Goal: Task Accomplishment & Management: Use online tool/utility

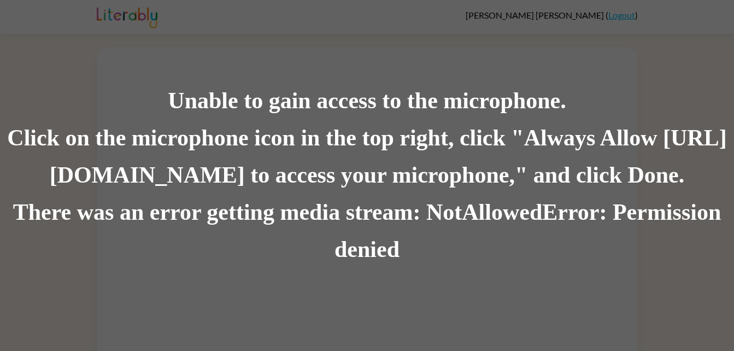
click at [665, 100] on div "Unable to gain access to the microphone." at bounding box center [367, 101] width 734 height 37
click at [652, 116] on div "Unable to gain access to the microphone." at bounding box center [367, 101] width 734 height 37
click at [662, 140] on div "Click on the microphone icon in the top right, click "Always Allow [URL][DOMAIN…" at bounding box center [367, 157] width 734 height 74
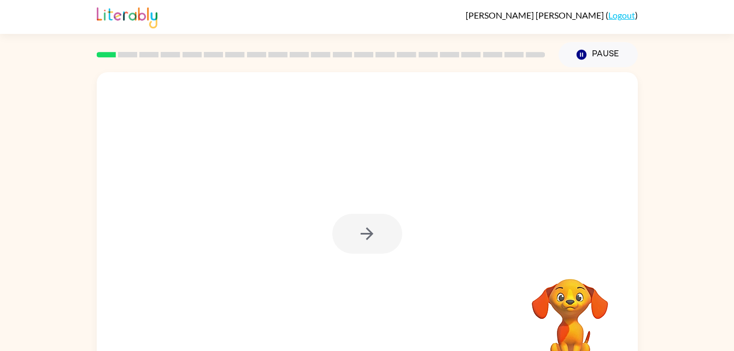
click at [677, 46] on div "[PERSON_NAME] ( Logout ) Pause Pause Your browser must support playing .mp4 fil…" at bounding box center [367, 192] width 734 height 384
click at [381, 237] on button "button" at bounding box center [367, 234] width 70 height 40
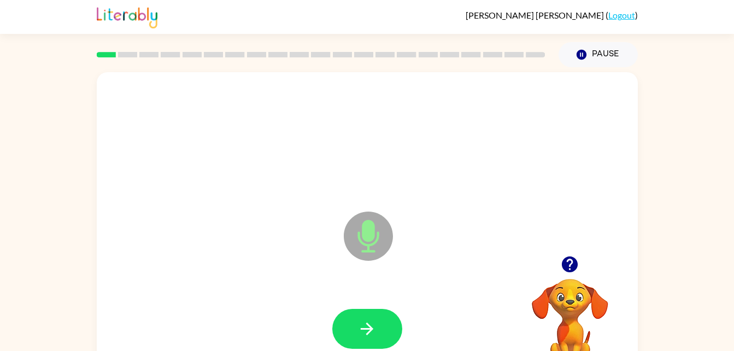
click at [363, 214] on icon at bounding box center [368, 235] width 49 height 49
click at [360, 250] on icon at bounding box center [368, 235] width 49 height 49
click at [372, 244] on icon "Microphone The Microphone is here when it is your turn to talk" at bounding box center [423, 250] width 164 height 82
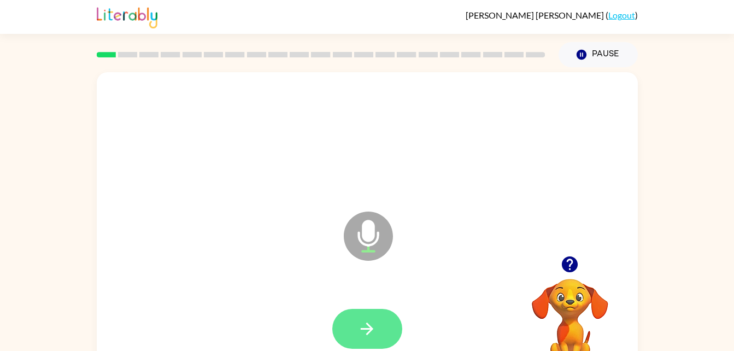
click at [357, 331] on button "button" at bounding box center [367, 329] width 70 height 40
click at [360, 326] on icon "button" at bounding box center [366, 328] width 19 height 19
click at [360, 328] on icon "button" at bounding box center [366, 328] width 19 height 19
click at [364, 244] on icon "Microphone The Microphone is here when it is your turn to talk" at bounding box center [423, 250] width 164 height 82
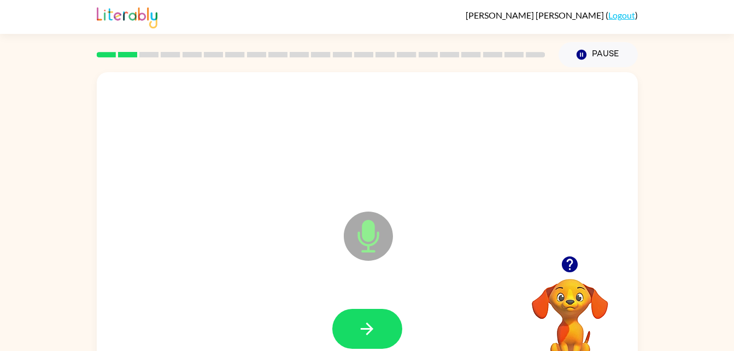
click at [565, 302] on video "Your browser must support playing .mp4 files to use Literably. Please try using…" at bounding box center [569, 316] width 109 height 109
click at [579, 260] on icon "button" at bounding box center [569, 264] width 19 height 19
click at [577, 262] on video "Your browser must support playing .mp4 files to use Literably. Please try using…" at bounding box center [569, 316] width 109 height 109
click at [572, 257] on icon "button" at bounding box center [570, 264] width 16 height 16
click at [570, 277] on button "button" at bounding box center [570, 264] width 28 height 28
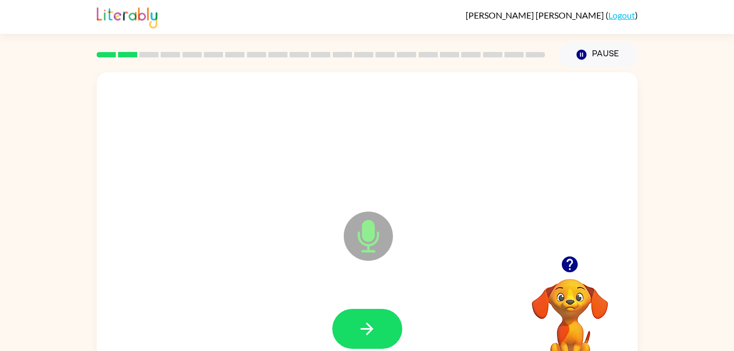
click at [353, 232] on icon at bounding box center [368, 235] width 49 height 49
click at [368, 246] on icon "Microphone The Microphone is here when it is your turn to talk" at bounding box center [423, 250] width 164 height 82
click at [358, 324] on icon "button" at bounding box center [366, 328] width 19 height 19
click at [377, 233] on icon "Microphone The Microphone is here when it is your turn to talk" at bounding box center [423, 250] width 164 height 82
click at [373, 236] on icon "Microphone The Microphone is here when it is your turn to talk" at bounding box center [423, 250] width 164 height 82
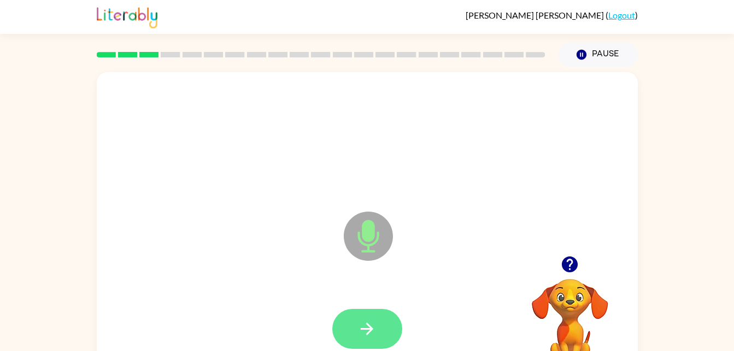
click at [357, 325] on icon "button" at bounding box center [366, 328] width 19 height 19
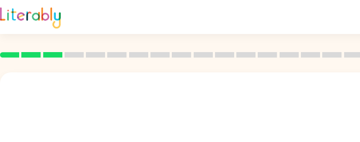
click at [131, 68] on div at bounding box center [224, 55] width 462 height 38
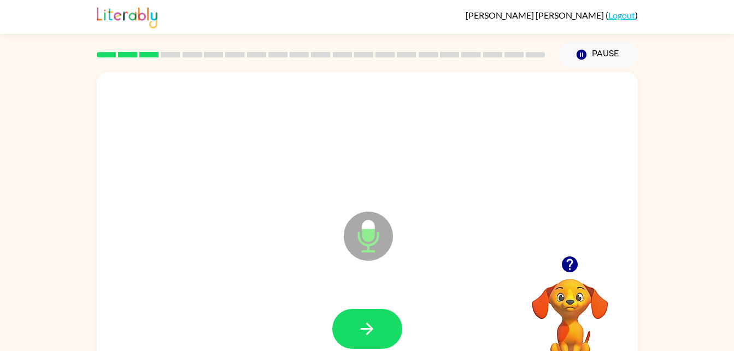
click at [372, 234] on icon "Microphone The Microphone is here when it is your turn to talk" at bounding box center [423, 250] width 164 height 82
click at [358, 310] on button "button" at bounding box center [367, 329] width 70 height 40
click at [569, 263] on icon "button" at bounding box center [570, 264] width 16 height 16
click at [368, 242] on icon "Microphone The Microphone is here when it is your turn to talk" at bounding box center [423, 250] width 164 height 82
click at [575, 269] on icon "button" at bounding box center [570, 264] width 16 height 16
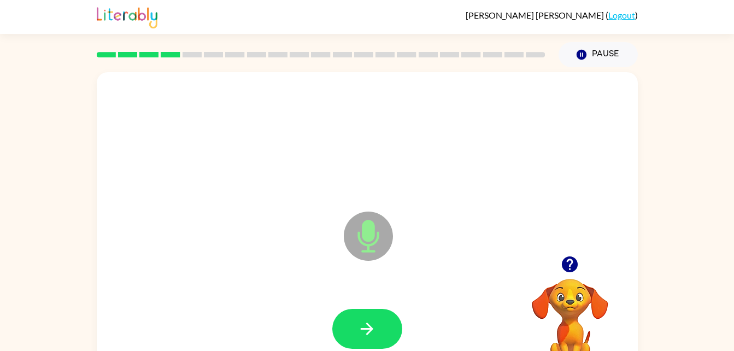
click at [369, 235] on icon "Microphone The Microphone is here when it is your turn to talk" at bounding box center [423, 250] width 164 height 82
click at [359, 344] on button "button" at bounding box center [367, 329] width 70 height 40
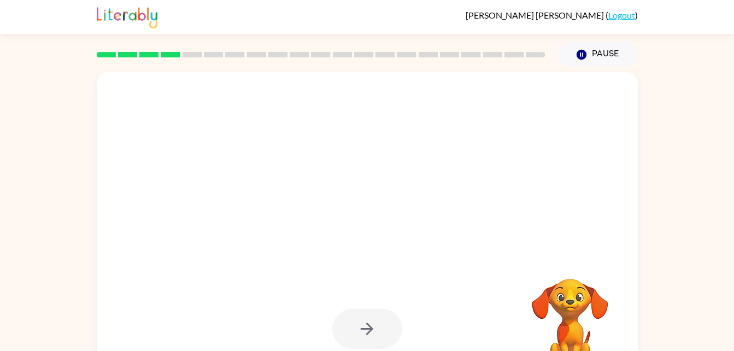
click at [351, 333] on div at bounding box center [367, 329] width 70 height 40
click at [358, 331] on icon "button" at bounding box center [366, 328] width 19 height 19
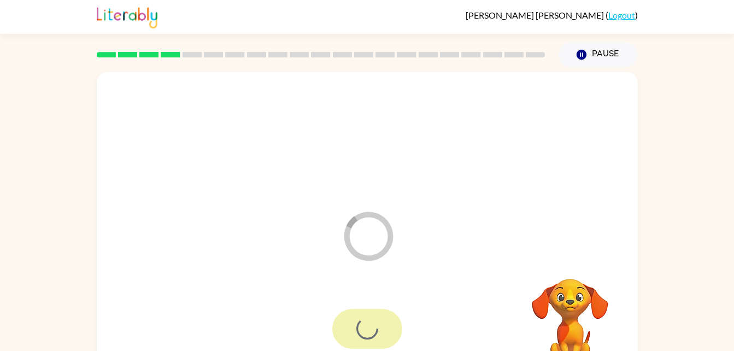
click at [340, 268] on icon "Loader Your response is being sent to our graders" at bounding box center [369, 236] width 66 height 66
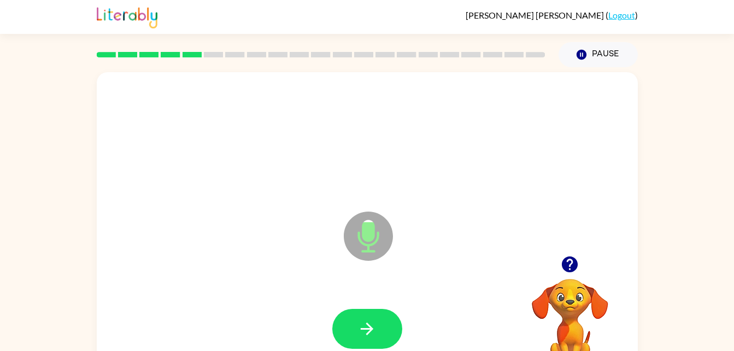
click at [373, 245] on icon at bounding box center [368, 235] width 49 height 49
click at [369, 321] on icon "button" at bounding box center [366, 328] width 19 height 19
click at [368, 226] on icon "Microphone The Microphone is here when it is your turn to talk" at bounding box center [423, 250] width 164 height 82
click at [574, 268] on icon "button" at bounding box center [570, 264] width 16 height 16
click at [374, 233] on icon "Microphone The Microphone is here when it is your turn to talk" at bounding box center [423, 250] width 164 height 82
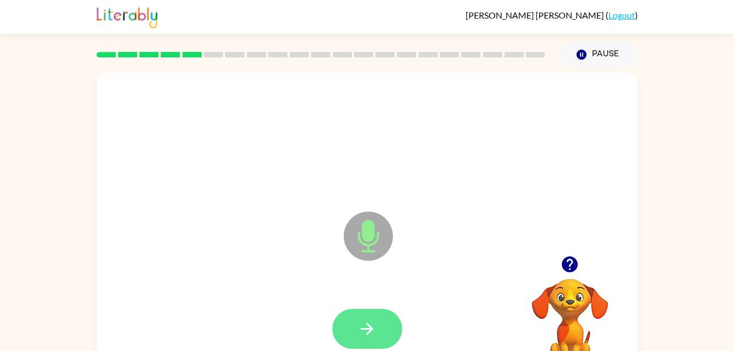
click at [363, 337] on icon "button" at bounding box center [366, 328] width 19 height 19
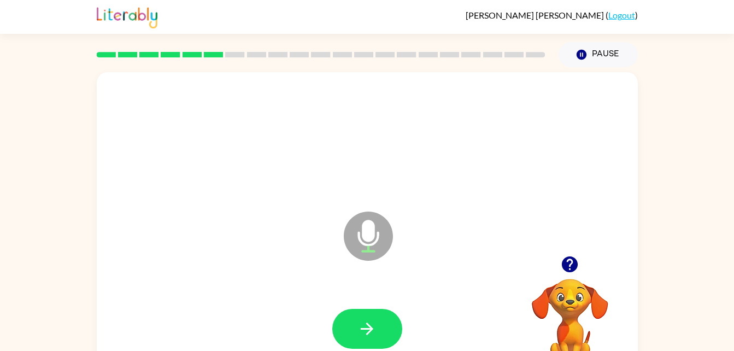
click at [380, 233] on icon at bounding box center [368, 235] width 49 height 49
click at [379, 236] on icon "Microphone The Microphone is here when it is your turn to talk" at bounding box center [423, 250] width 164 height 82
click at [385, 330] on button "button" at bounding box center [367, 329] width 70 height 40
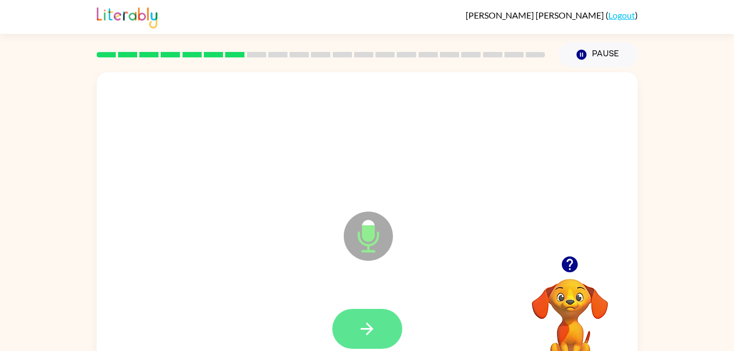
click at [371, 327] on icon "button" at bounding box center [367, 328] width 13 height 13
click at [567, 260] on icon "button" at bounding box center [570, 264] width 16 height 16
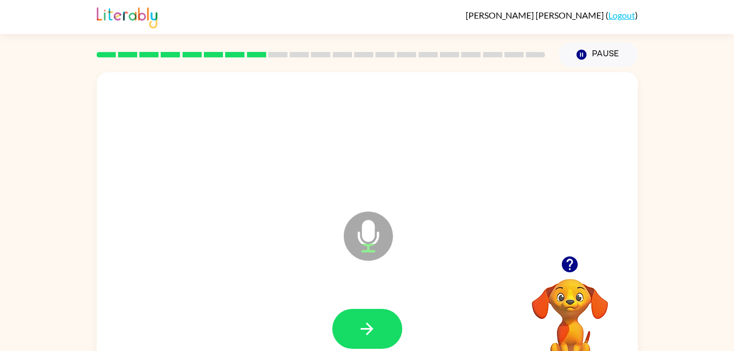
click at [371, 236] on icon "Microphone The Microphone is here when it is your turn to talk" at bounding box center [423, 250] width 164 height 82
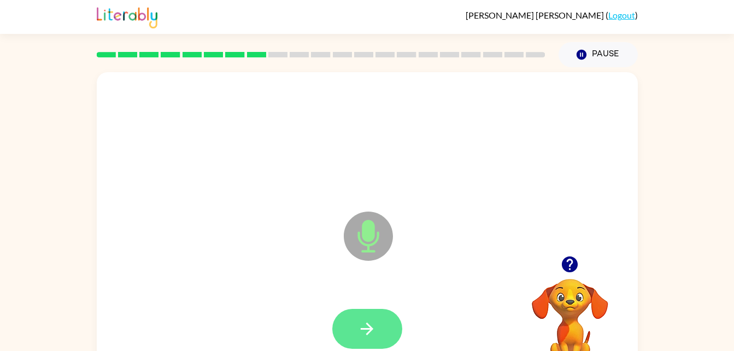
click at [367, 330] on icon "button" at bounding box center [366, 328] width 19 height 19
click at [363, 235] on icon "Microphone The Microphone is here when it is your turn to talk" at bounding box center [423, 250] width 164 height 82
click at [370, 248] on icon at bounding box center [368, 235] width 49 height 49
click at [368, 333] on icon "button" at bounding box center [367, 328] width 13 height 13
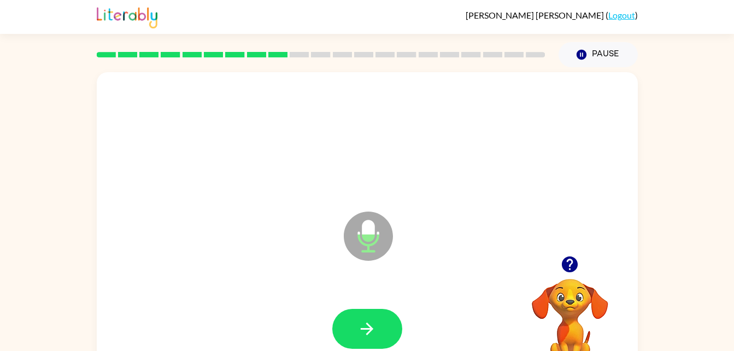
click at [371, 240] on icon "Microphone The Microphone is here when it is your turn to talk" at bounding box center [423, 250] width 164 height 82
click at [366, 321] on icon "button" at bounding box center [366, 328] width 19 height 19
click at [372, 222] on icon "Microphone The Microphone is here when it is your turn to talk" at bounding box center [423, 250] width 164 height 82
click at [376, 310] on button "button" at bounding box center [367, 329] width 70 height 40
click at [570, 261] on icon "button" at bounding box center [570, 264] width 16 height 16
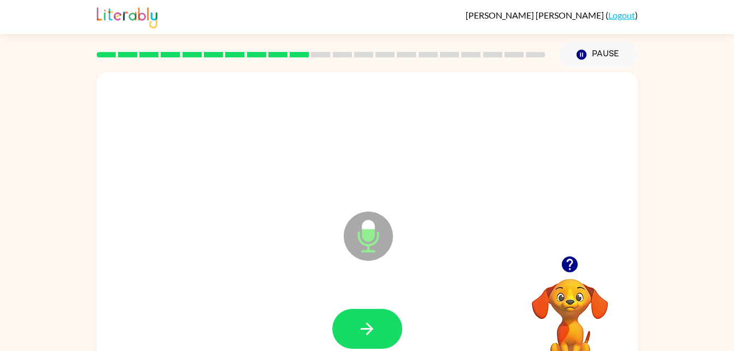
click at [371, 223] on icon "Microphone The Microphone is here when it is your turn to talk" at bounding box center [423, 250] width 164 height 82
click at [367, 347] on button "button" at bounding box center [367, 329] width 70 height 40
click at [331, 228] on div "Microphone The Microphone is here when it is your turn to talk" at bounding box center [367, 228] width 541 height 312
click at [367, 243] on icon at bounding box center [368, 235] width 49 height 49
click at [375, 230] on icon at bounding box center [368, 235] width 49 height 49
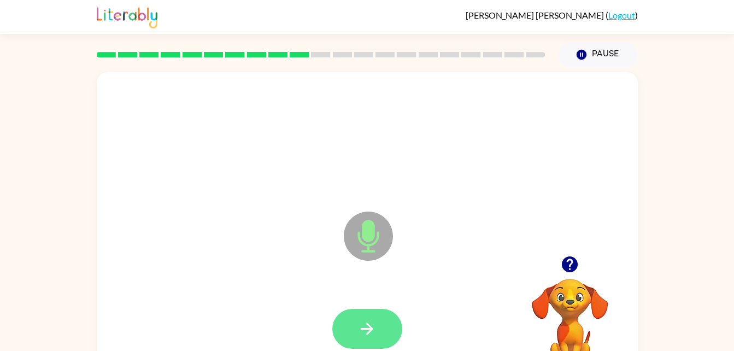
click at [373, 324] on icon "button" at bounding box center [366, 328] width 19 height 19
click at [359, 230] on icon at bounding box center [368, 235] width 49 height 49
click at [372, 328] on icon "button" at bounding box center [367, 328] width 13 height 13
click at [384, 310] on button "button" at bounding box center [367, 329] width 70 height 40
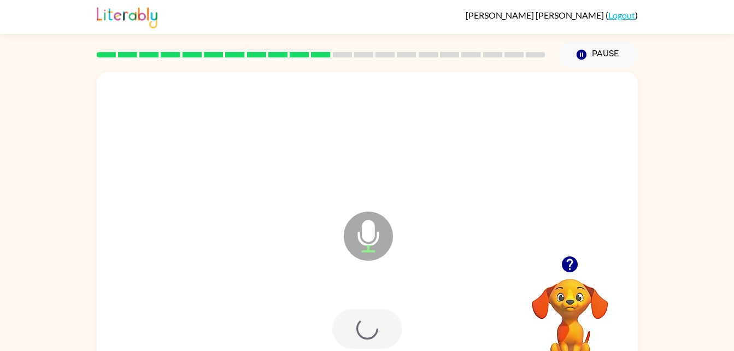
click at [369, 228] on icon "Microphone The Microphone is here when it is your turn to talk" at bounding box center [423, 250] width 164 height 82
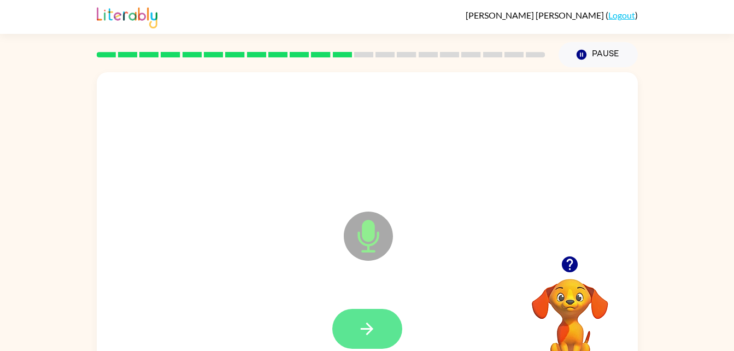
click at [368, 332] on icon "button" at bounding box center [367, 328] width 13 height 13
click at [368, 328] on icon "button" at bounding box center [367, 328] width 13 height 13
click at [380, 231] on icon at bounding box center [368, 235] width 49 height 49
click at [361, 332] on icon "button" at bounding box center [366, 328] width 19 height 19
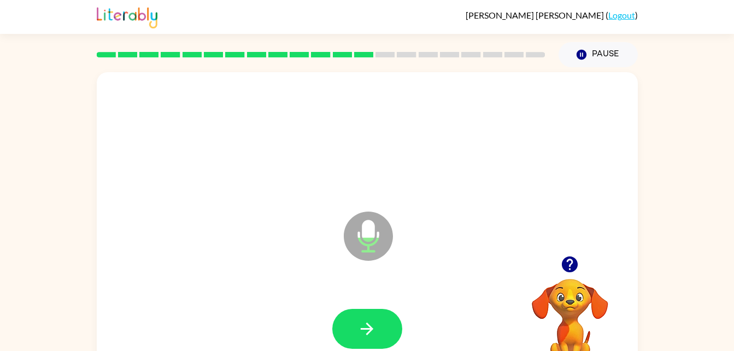
click at [371, 237] on icon "Microphone The Microphone is here when it is your turn to talk" at bounding box center [423, 250] width 164 height 82
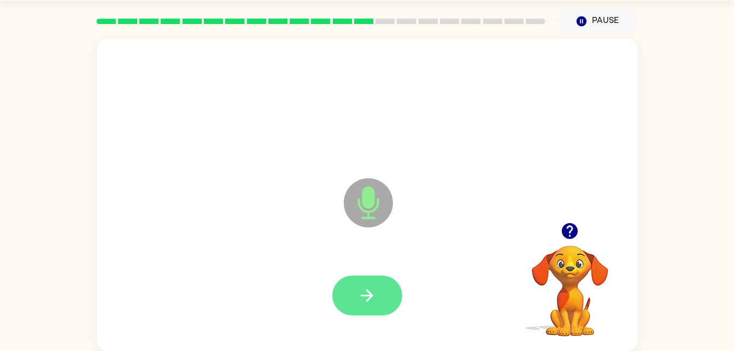
click at [360, 287] on icon "button" at bounding box center [366, 295] width 19 height 19
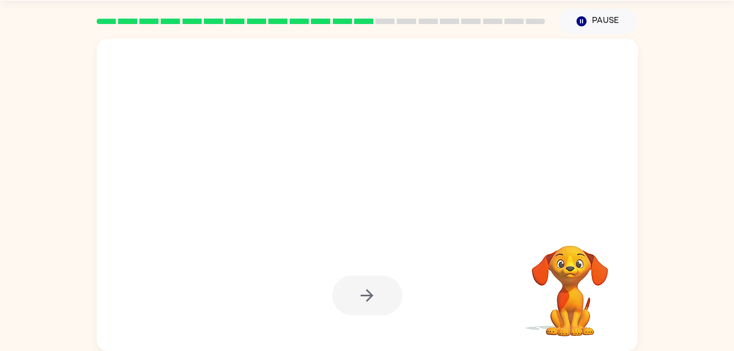
click at [351, 301] on div at bounding box center [367, 295] width 70 height 40
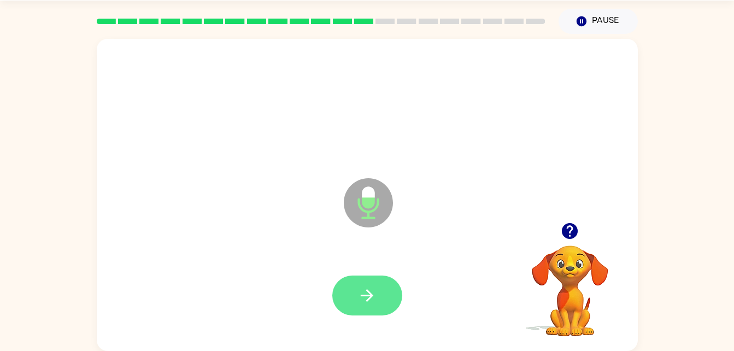
click at [358, 299] on icon "button" at bounding box center [366, 295] width 19 height 19
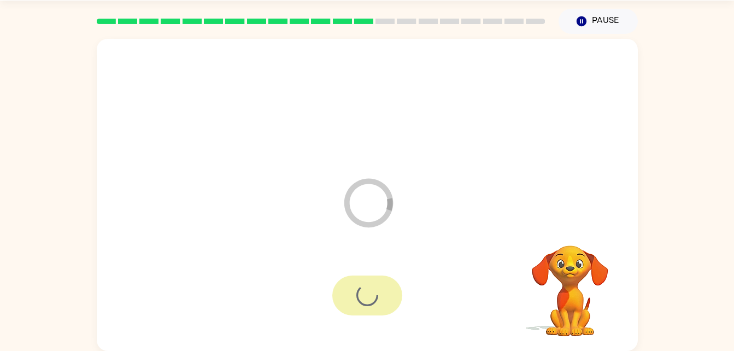
click at [364, 202] on icon "Loader Your response is being sent to our graders" at bounding box center [369, 203] width 66 height 66
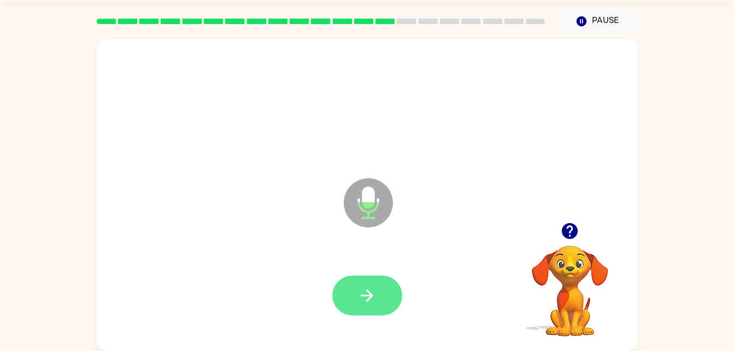
click at [362, 302] on icon "button" at bounding box center [366, 295] width 19 height 19
click at [378, 277] on button "button" at bounding box center [367, 295] width 70 height 40
click at [367, 292] on icon "button" at bounding box center [366, 295] width 19 height 19
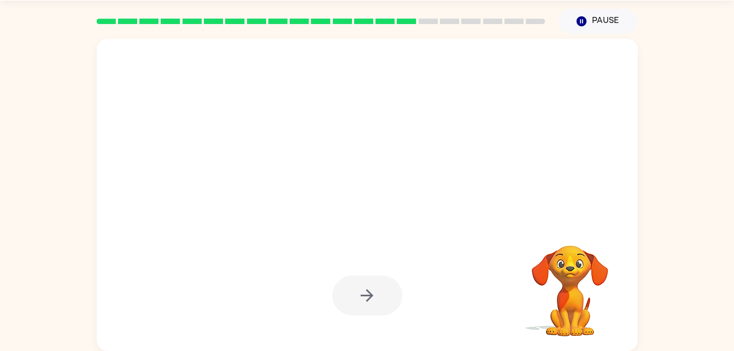
click at [371, 307] on div at bounding box center [367, 295] width 70 height 40
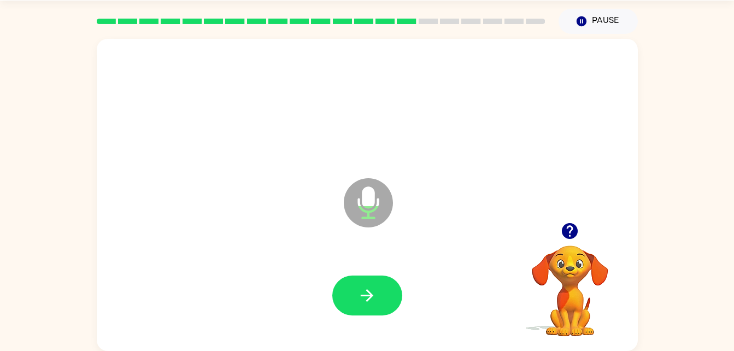
click at [362, 207] on icon at bounding box center [368, 202] width 49 height 49
click at [360, 291] on icon "button" at bounding box center [366, 295] width 19 height 19
click at [371, 208] on icon at bounding box center [368, 202] width 49 height 49
click at [356, 210] on icon at bounding box center [368, 202] width 49 height 49
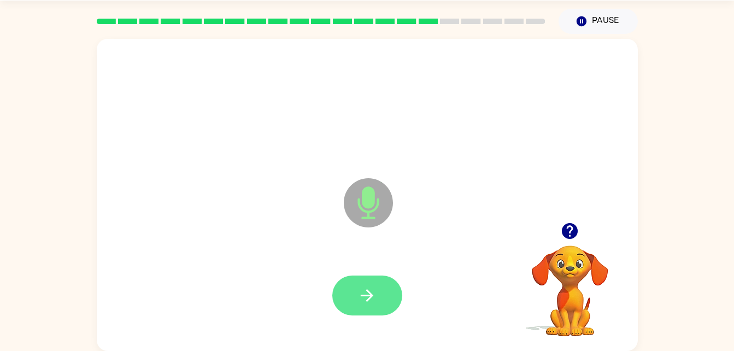
click at [356, 299] on button "button" at bounding box center [367, 295] width 70 height 40
click at [367, 199] on icon "Microphone The Microphone is here when it is your turn to talk" at bounding box center [423, 216] width 164 height 82
click at [363, 283] on button "button" at bounding box center [367, 295] width 70 height 40
click at [367, 305] on button "button" at bounding box center [367, 295] width 70 height 40
click at [369, 187] on icon "Microphone The Microphone is here when it is your turn to talk" at bounding box center [423, 216] width 164 height 82
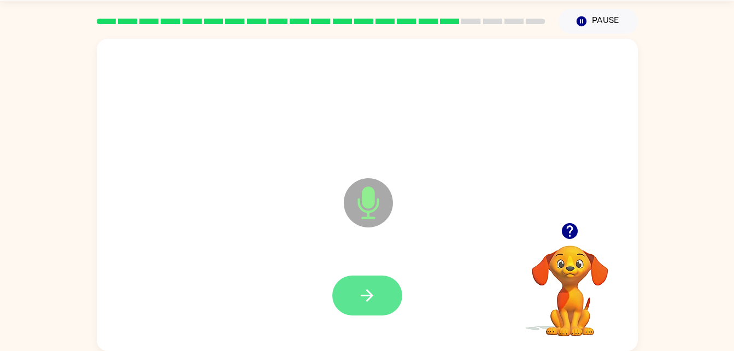
click at [385, 297] on button "button" at bounding box center [367, 295] width 70 height 40
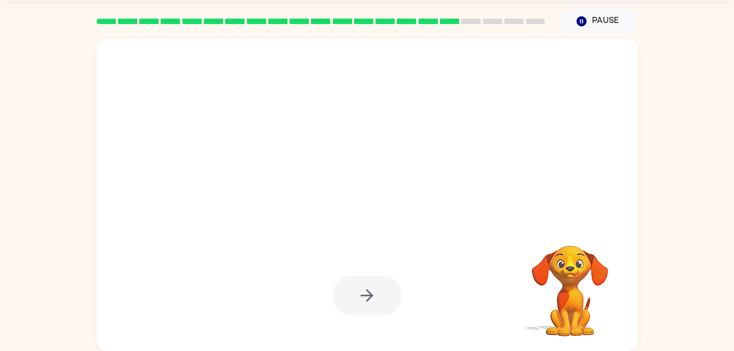
click at [364, 293] on div at bounding box center [367, 295] width 70 height 40
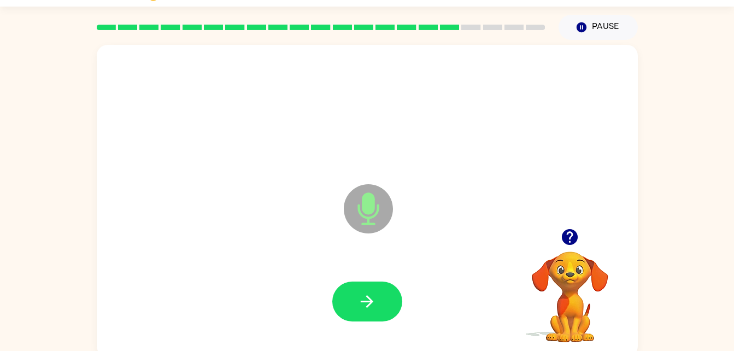
scroll to position [32, 0]
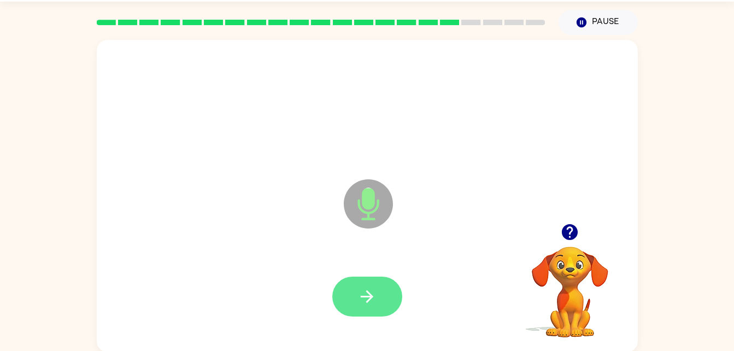
click at [379, 285] on button "button" at bounding box center [367, 297] width 70 height 40
click at [352, 303] on button "button" at bounding box center [367, 297] width 70 height 40
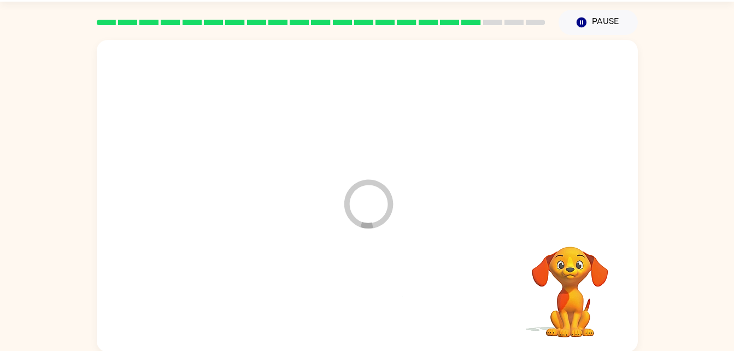
click at [2, 285] on div "Loader Your response is being sent to our graders Your browser must support pla…" at bounding box center [367, 193] width 734 height 317
click at [366, 299] on div at bounding box center [367, 297] width 70 height 40
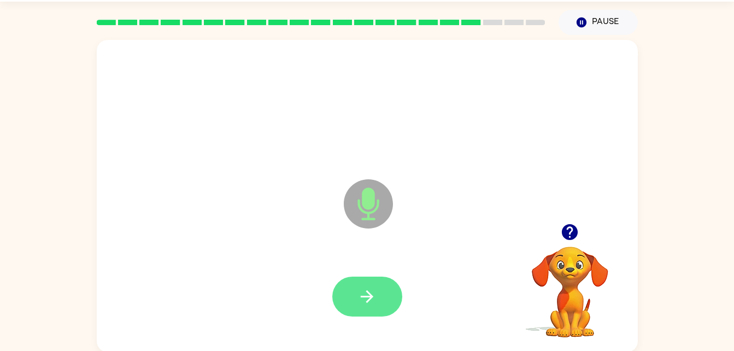
click at [372, 283] on button "button" at bounding box center [367, 297] width 70 height 40
click at [362, 309] on button "button" at bounding box center [367, 297] width 70 height 40
click at [389, 287] on button "button" at bounding box center [367, 297] width 70 height 40
click at [366, 291] on icon "button" at bounding box center [367, 296] width 13 height 13
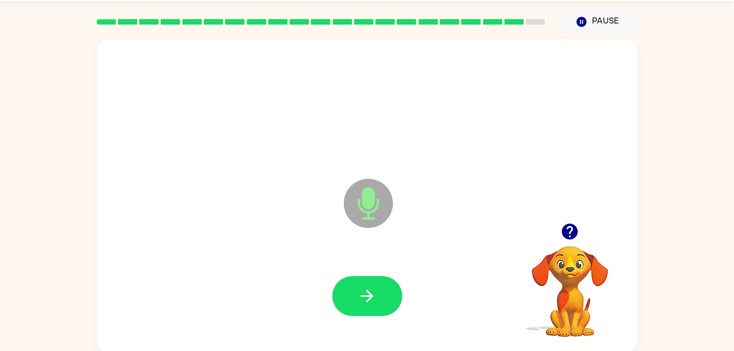
scroll to position [33, 0]
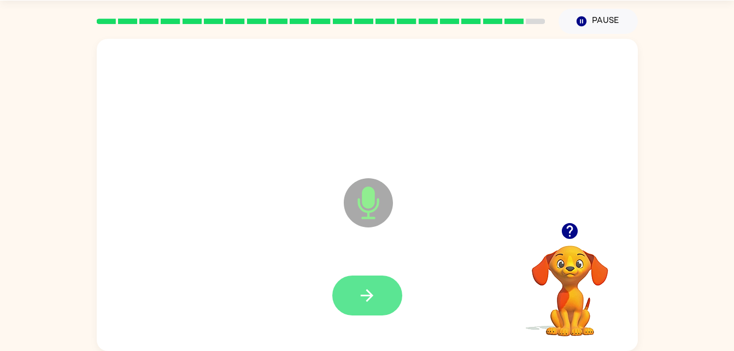
click at [371, 300] on icon "button" at bounding box center [366, 295] width 19 height 19
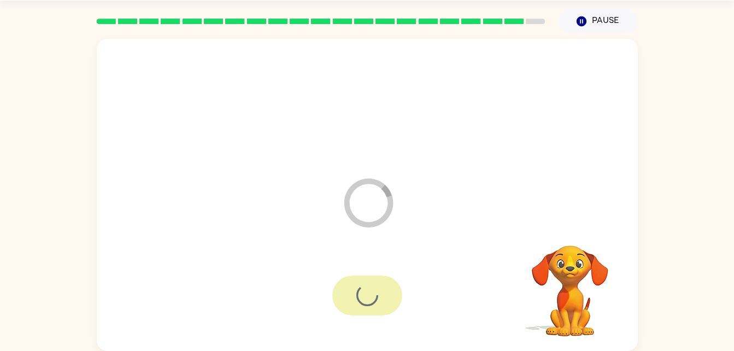
scroll to position [14, 0]
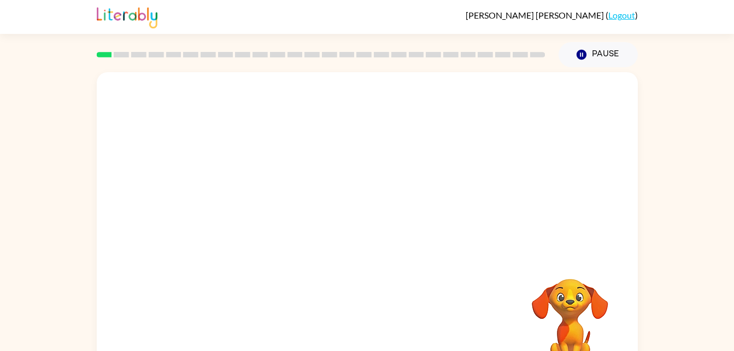
click at [316, 189] on div "Your browser must support playing .mp4 files to use Literably. Please try using…" at bounding box center [367, 228] width 541 height 312
click at [355, 228] on button "button" at bounding box center [367, 234] width 70 height 40
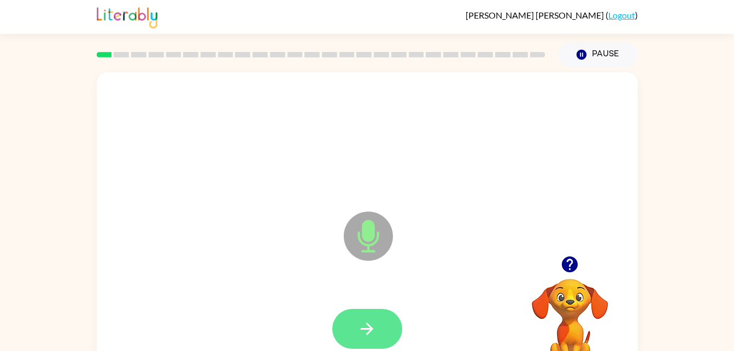
click at [369, 318] on button "button" at bounding box center [367, 329] width 70 height 40
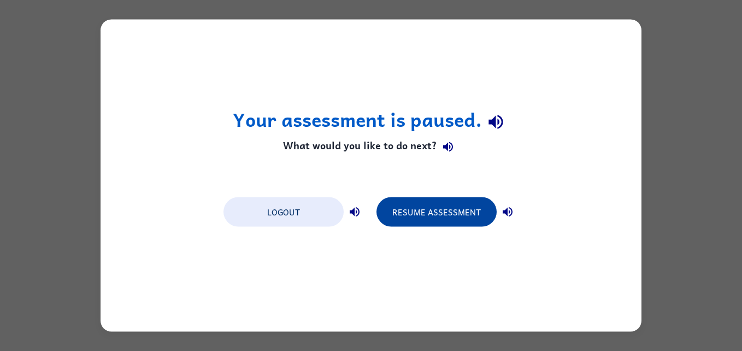
click at [451, 204] on button "Resume Assessment" at bounding box center [437, 212] width 120 height 30
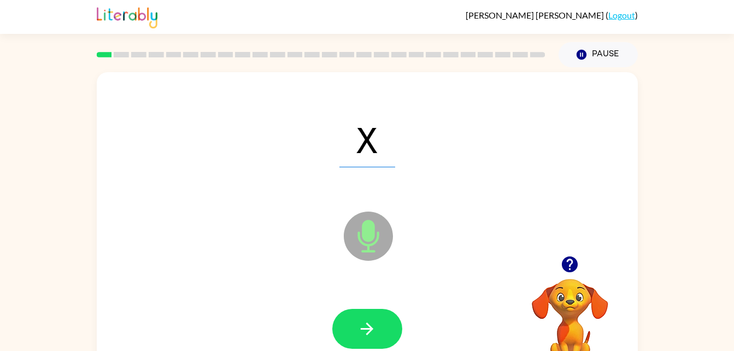
click at [368, 232] on icon "Microphone The Microphone is here when it is your turn to talk" at bounding box center [423, 250] width 164 height 82
click at [373, 326] on icon "button" at bounding box center [366, 328] width 19 height 19
